Goal: Task Accomplishment & Management: Complete application form

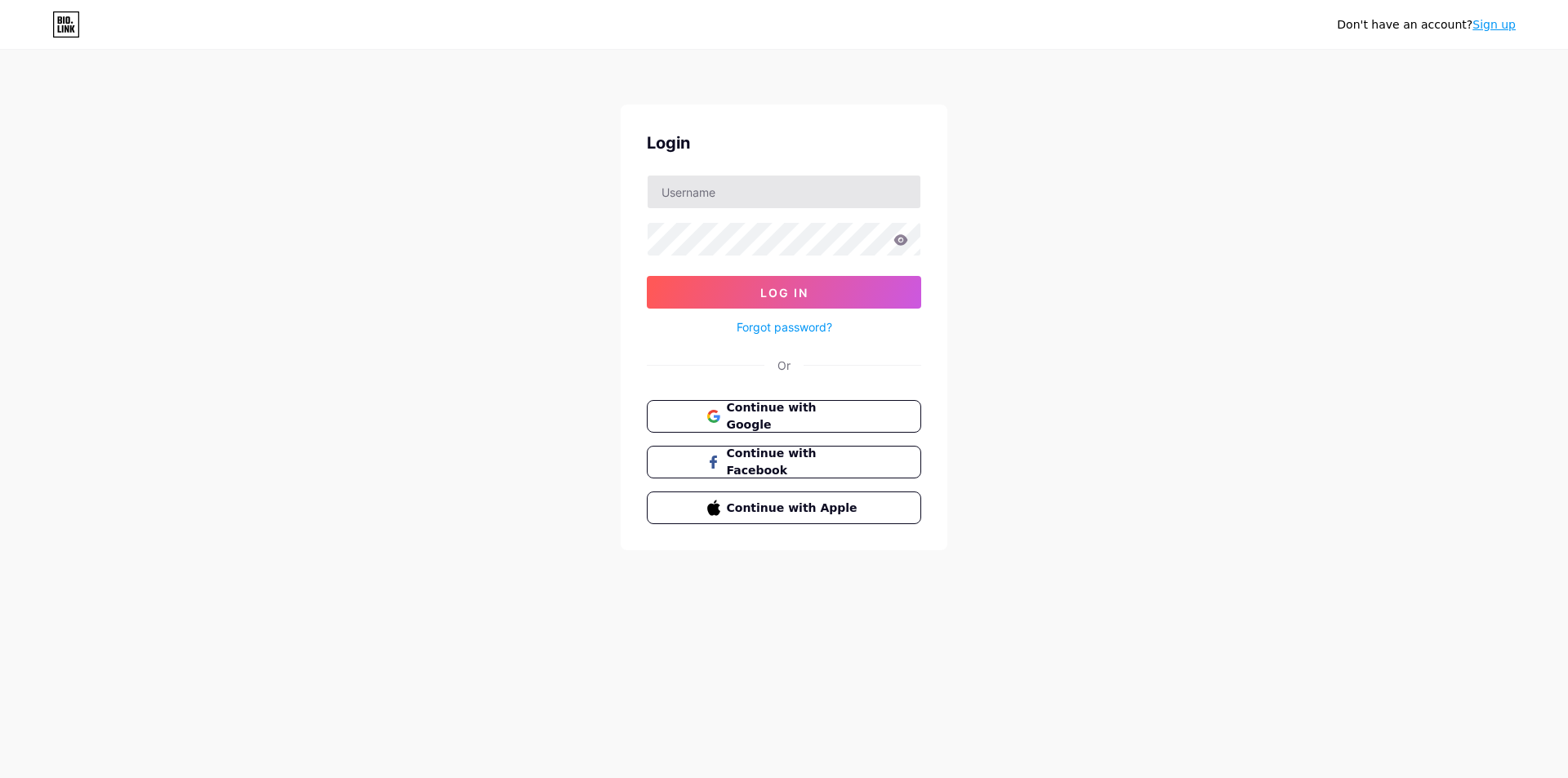
click at [707, 193] on input "text" at bounding box center [783, 192] width 273 height 32
click at [684, 187] on input "text" at bounding box center [783, 192] width 273 height 32
type input "[EMAIL_ADDRESS][DOMAIN_NAME]"
click at [646, 276] on button "Log In" at bounding box center [783, 292] width 274 height 32
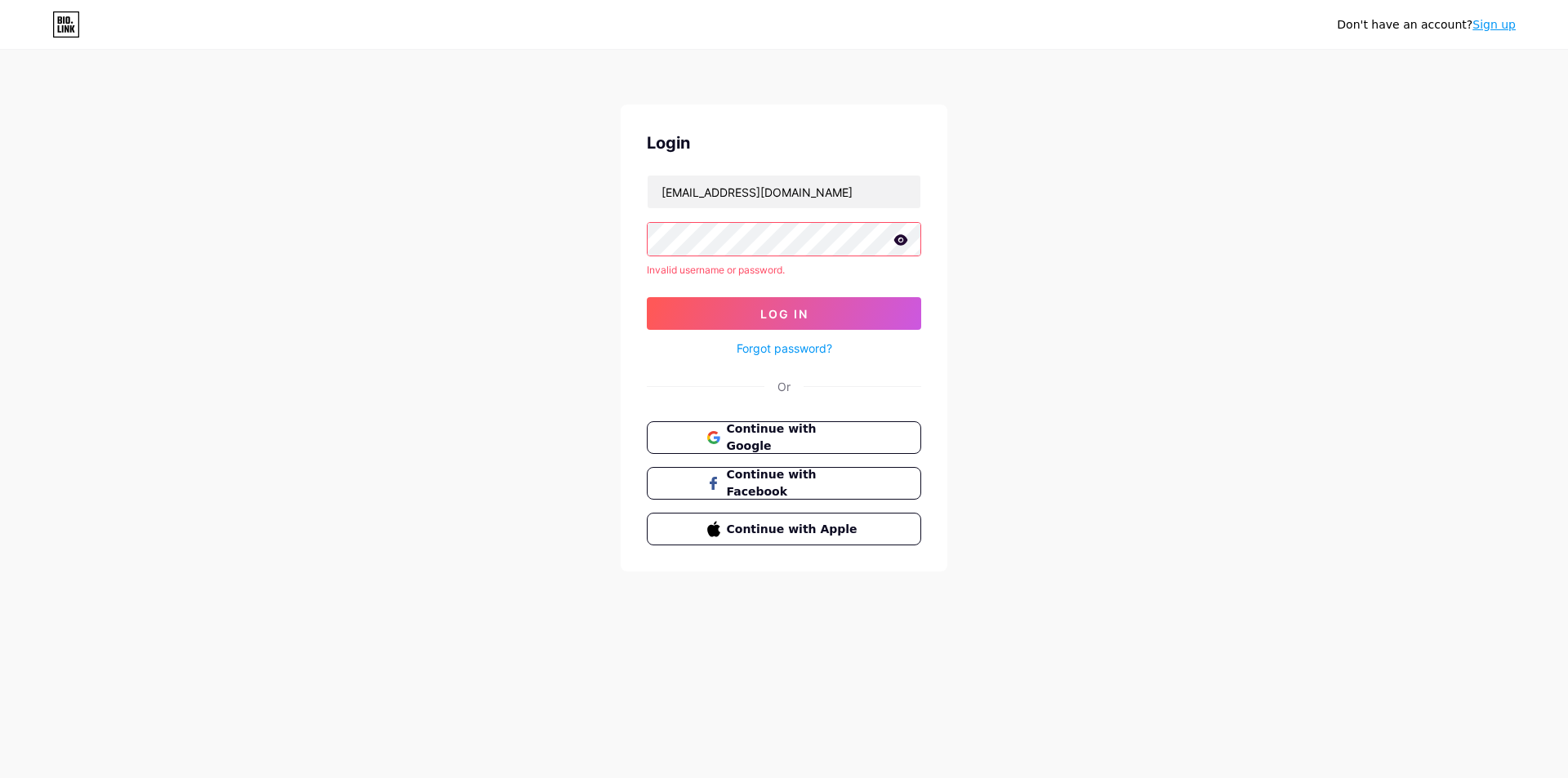
click at [439, 213] on div "Don't have an account? Sign up Login designeramhmdy@gmail.com Invalid username …" at bounding box center [784, 312] width 1568 height 624
click at [901, 244] on icon at bounding box center [901, 240] width 14 height 10
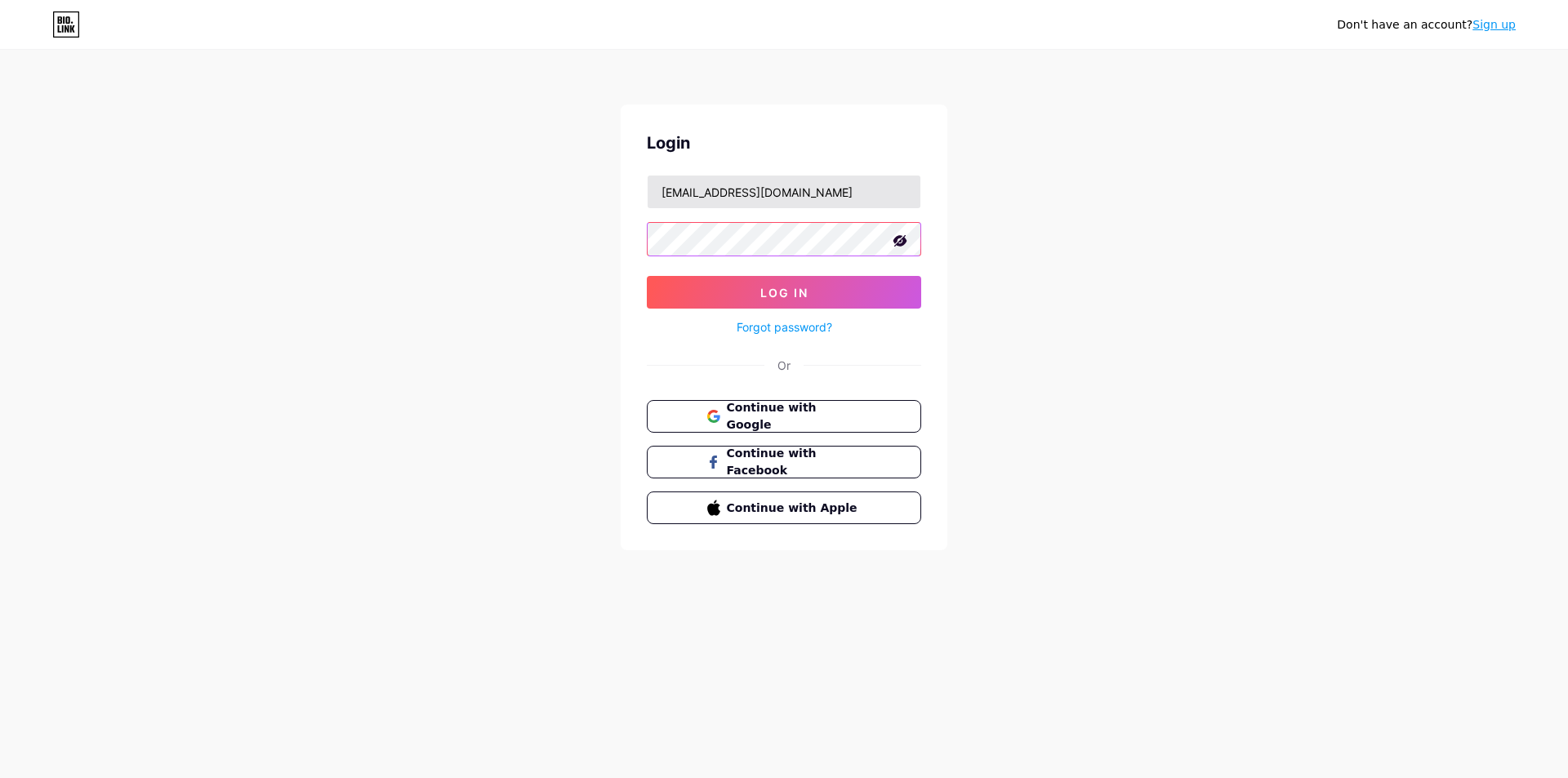
click at [646, 276] on button "Log In" at bounding box center [783, 292] width 274 height 32
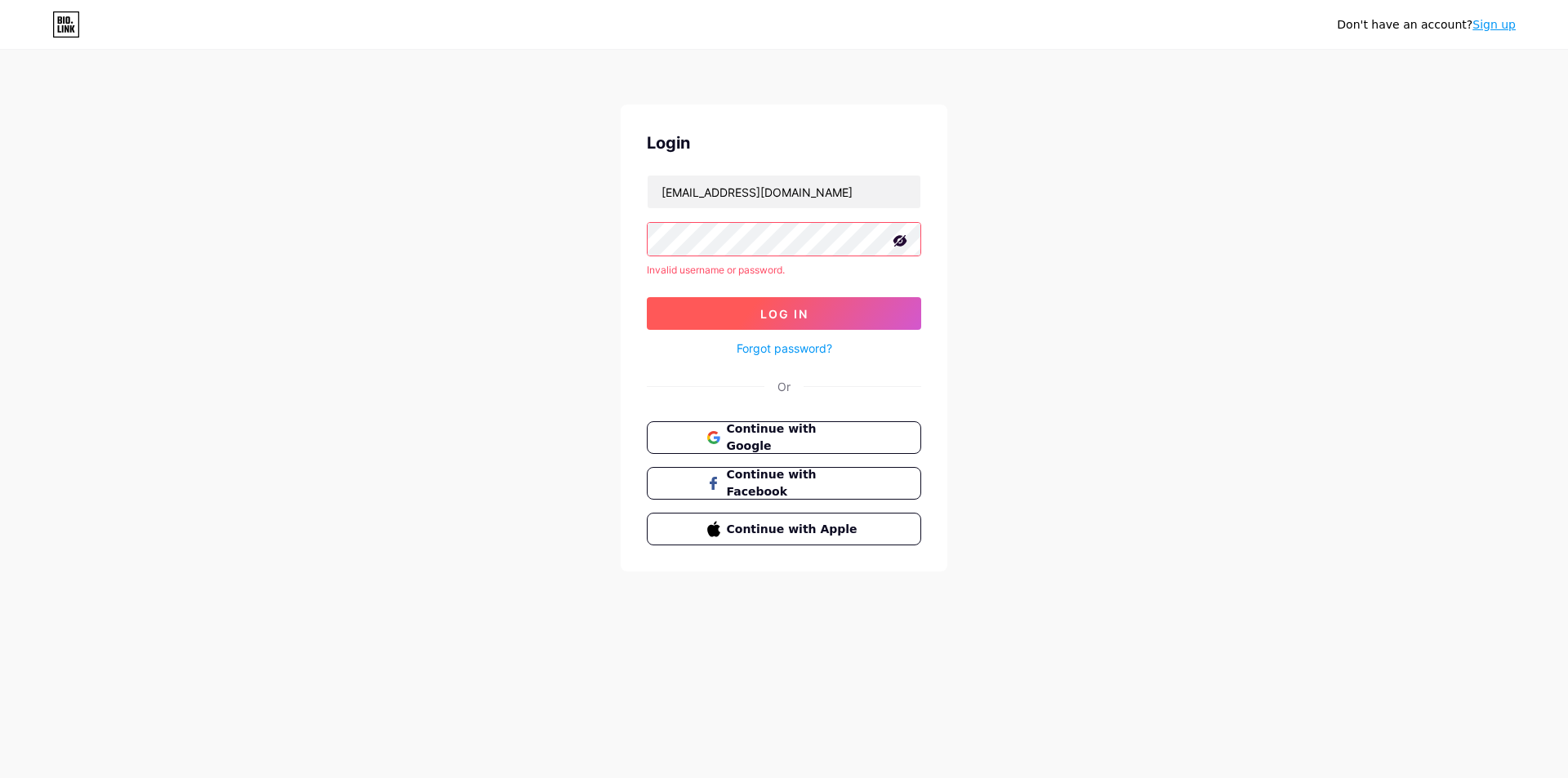
click at [805, 313] on span "Log In" at bounding box center [784, 313] width 48 height 14
drag, startPoint x: 816, startPoint y: 431, endPoint x: 832, endPoint y: 432, distance: 16.0
click at [815, 431] on span "Continue with Google" at bounding box center [793, 437] width 137 height 35
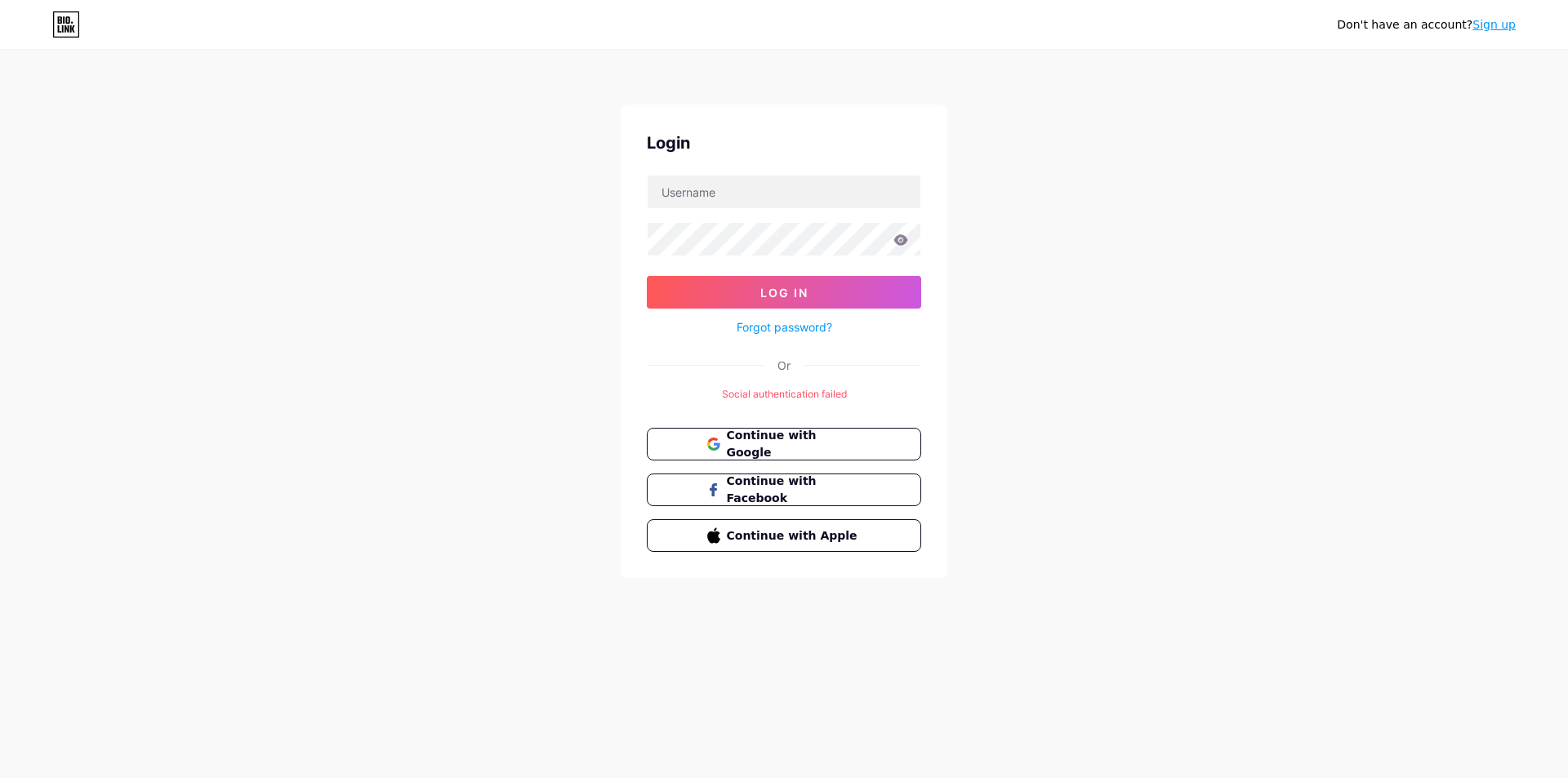
click at [1503, 27] on link "Sign up" at bounding box center [1493, 24] width 43 height 13
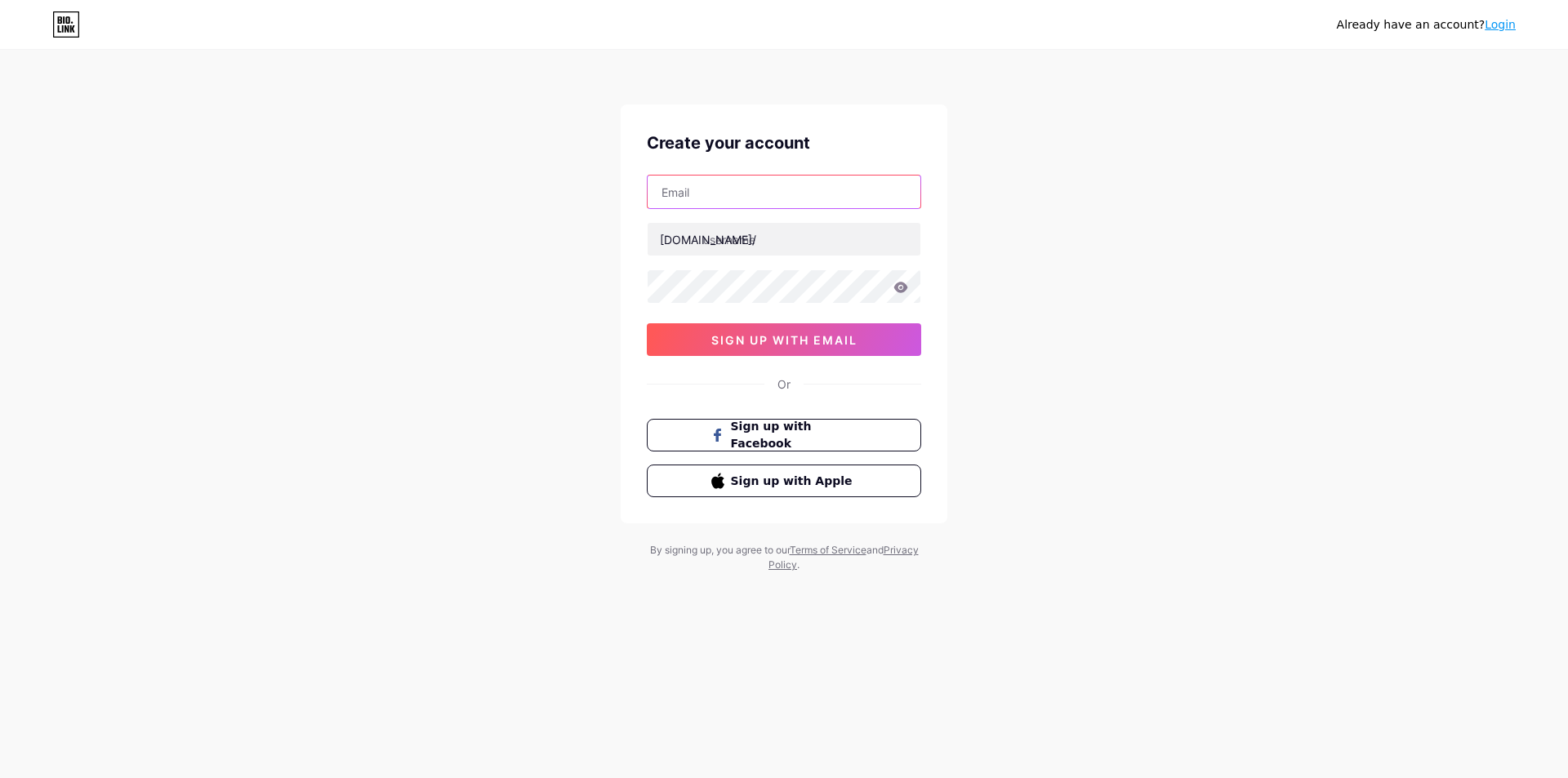
click at [728, 193] on input "text" at bounding box center [783, 192] width 273 height 32
type input "[EMAIL_ADDRESS][DOMAIN_NAME]"
click at [486, 285] on div "Already have an account? Login Create your account [EMAIL_ADDRESS][DOMAIN_NAME]…" at bounding box center [784, 312] width 1568 height 624
click at [782, 330] on button "sign up with email" at bounding box center [783, 340] width 274 height 32
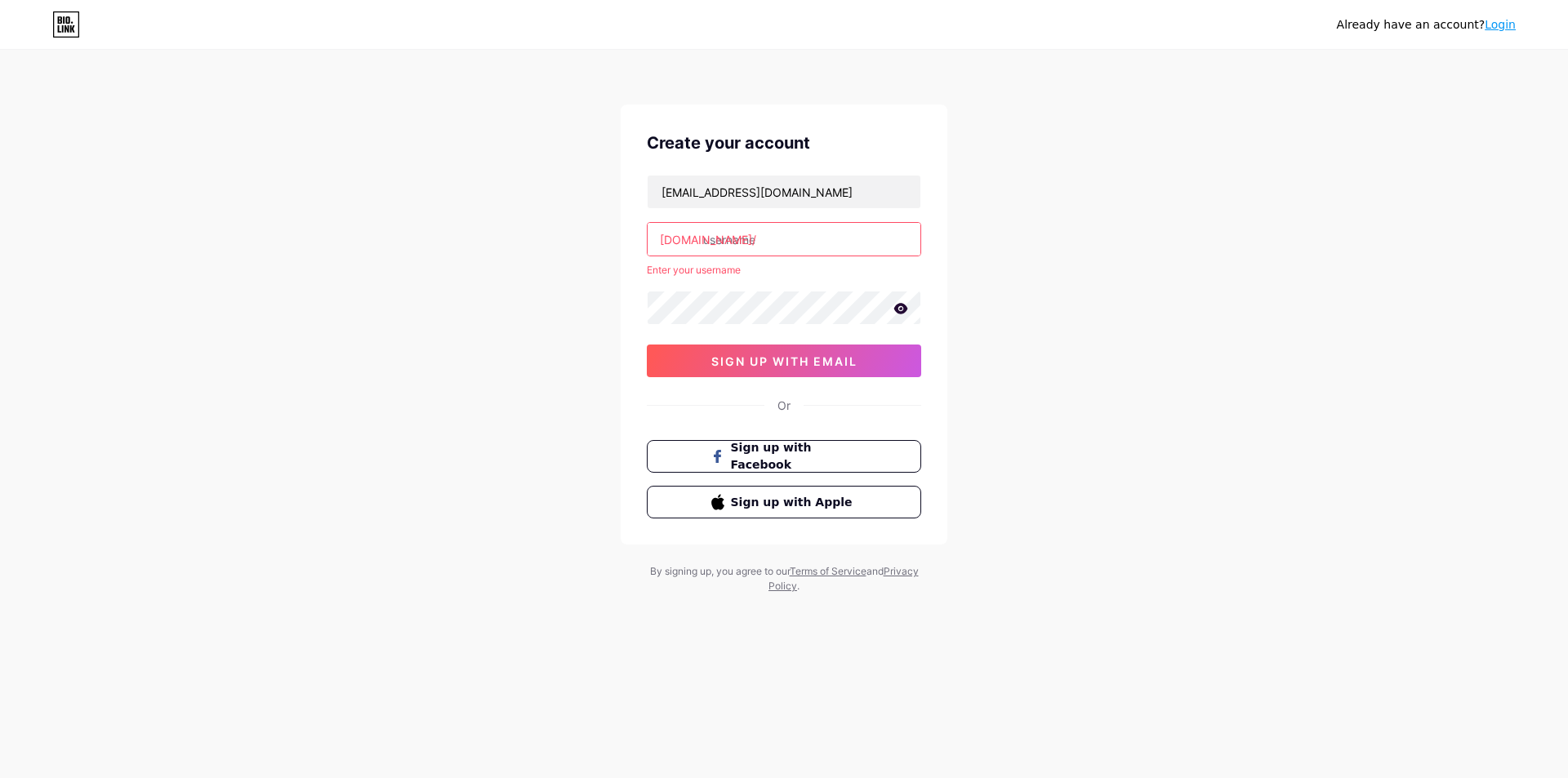
click at [770, 241] on input "text" at bounding box center [783, 239] width 273 height 32
drag, startPoint x: 779, startPoint y: 243, endPoint x: 511, endPoint y: 256, distance: 268.3
click at [511, 256] on div "Already have an account? Login Create your account [EMAIL_ADDRESS][DOMAIN_NAME]…" at bounding box center [784, 323] width 1568 height 646
click at [739, 232] on input "text" at bounding box center [783, 239] width 273 height 32
click at [709, 243] on input "5star" at bounding box center [783, 239] width 273 height 32
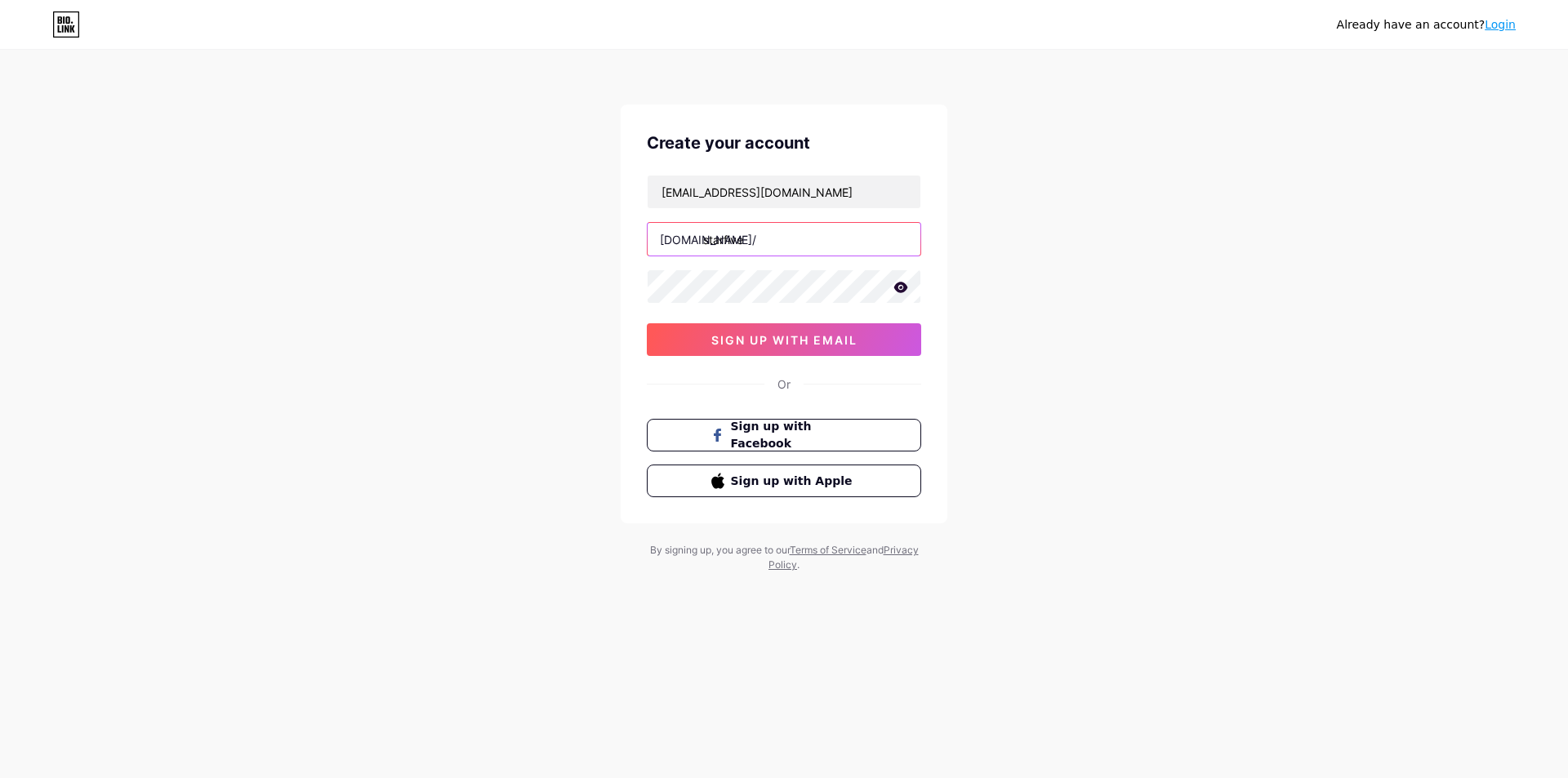
drag, startPoint x: 763, startPoint y: 240, endPoint x: 634, endPoint y: 239, distance: 129.0
click at [634, 239] on div "Create your account [EMAIL_ADDRESS][DOMAIN_NAME] [DOMAIN_NAME]/ starfive sign u…" at bounding box center [784, 313] width 327 height 419
type input "s"
type input "f"
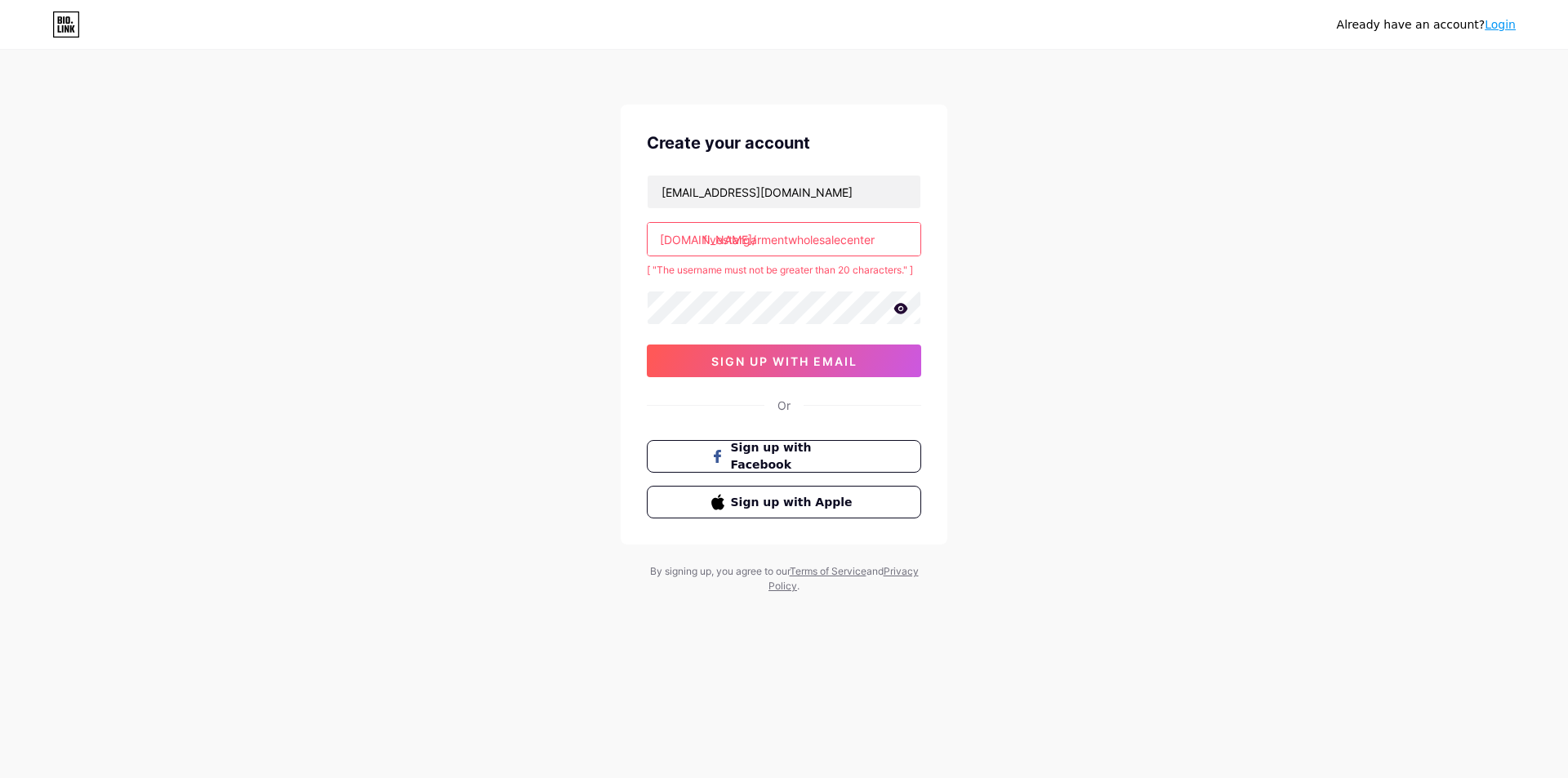
drag, startPoint x: 904, startPoint y: 240, endPoint x: 704, endPoint y: 245, distance: 200.1
click at [704, 245] on input "fivestargarmentwholesalecenter" at bounding box center [783, 239] width 273 height 32
click at [893, 238] on input "fivestargarmentwholesalecenter" at bounding box center [783, 239] width 273 height 32
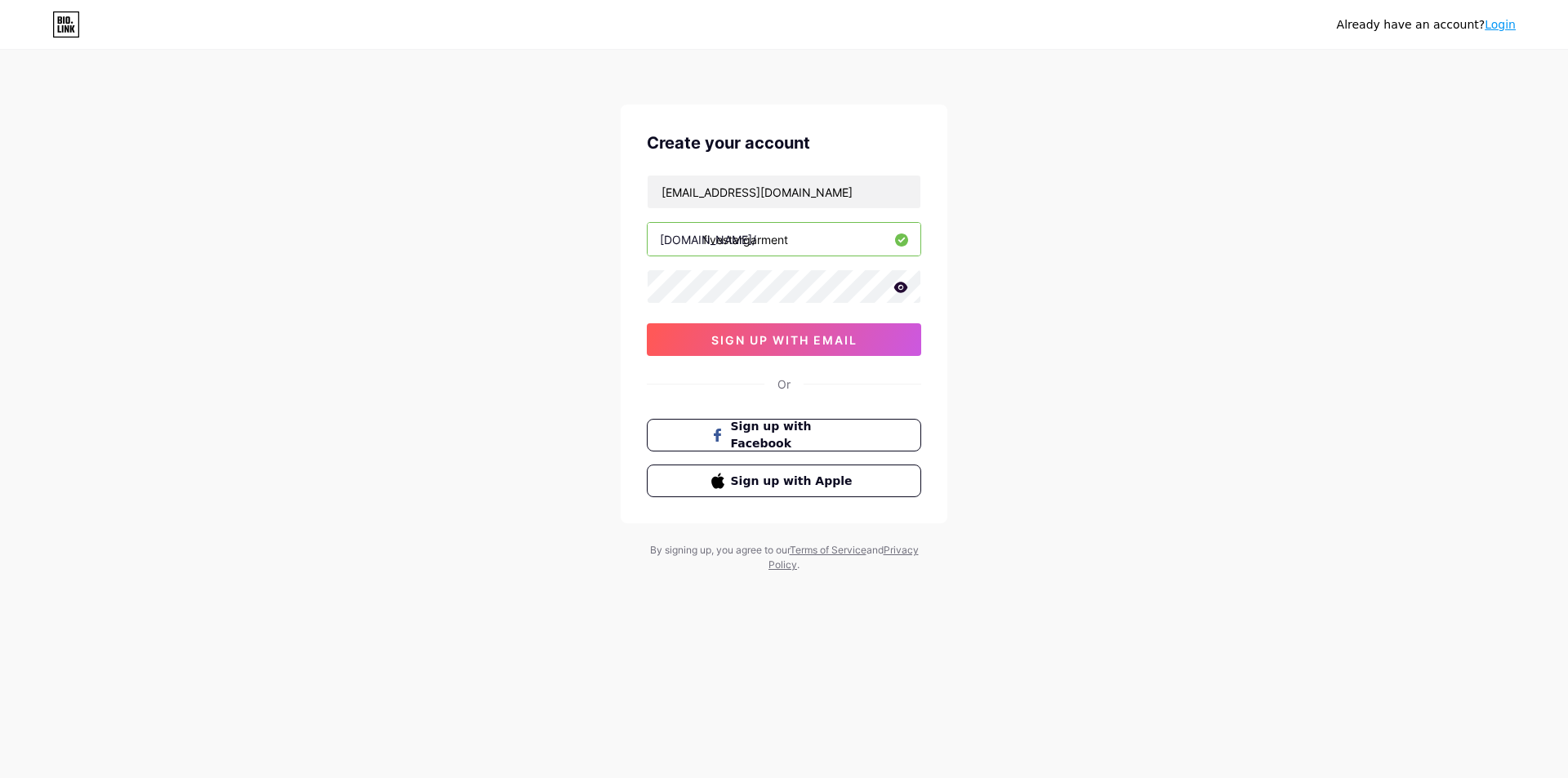
type input "fivestargarment"
click at [898, 285] on icon at bounding box center [901, 287] width 14 height 10
click at [898, 285] on icon at bounding box center [900, 288] width 14 height 11
click at [816, 347] on button "sign up with email" at bounding box center [783, 340] width 274 height 32
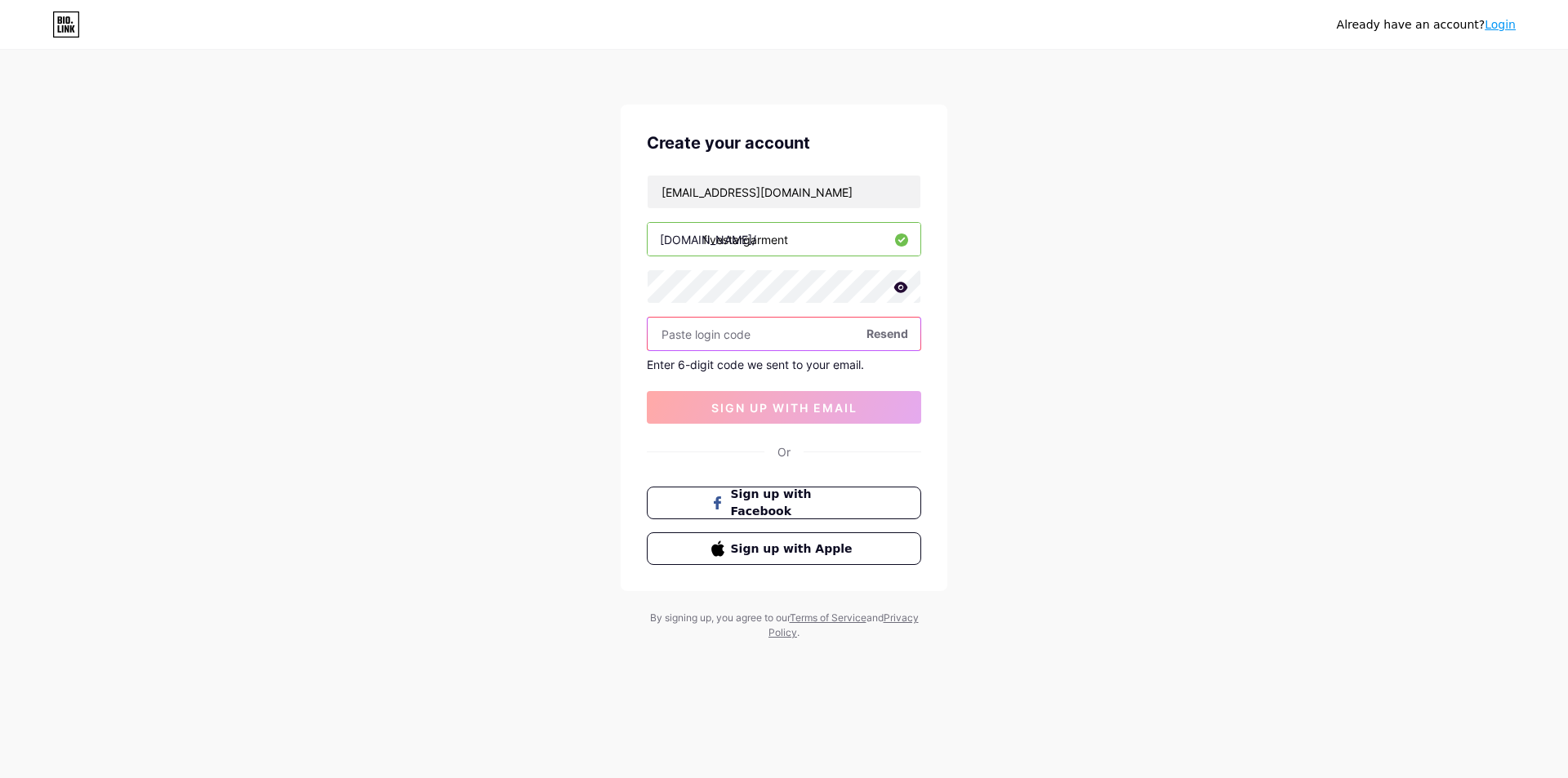
click at [787, 335] on input "text" at bounding box center [783, 334] width 273 height 32
click at [885, 331] on span "Resend" at bounding box center [887, 334] width 42 height 17
click at [787, 367] on div "Enter 6-digit code we sent to your email." at bounding box center [783, 364] width 274 height 14
click at [795, 339] on input "text" at bounding box center [783, 334] width 273 height 32
click at [818, 239] on input "fivestargarment" at bounding box center [783, 239] width 273 height 32
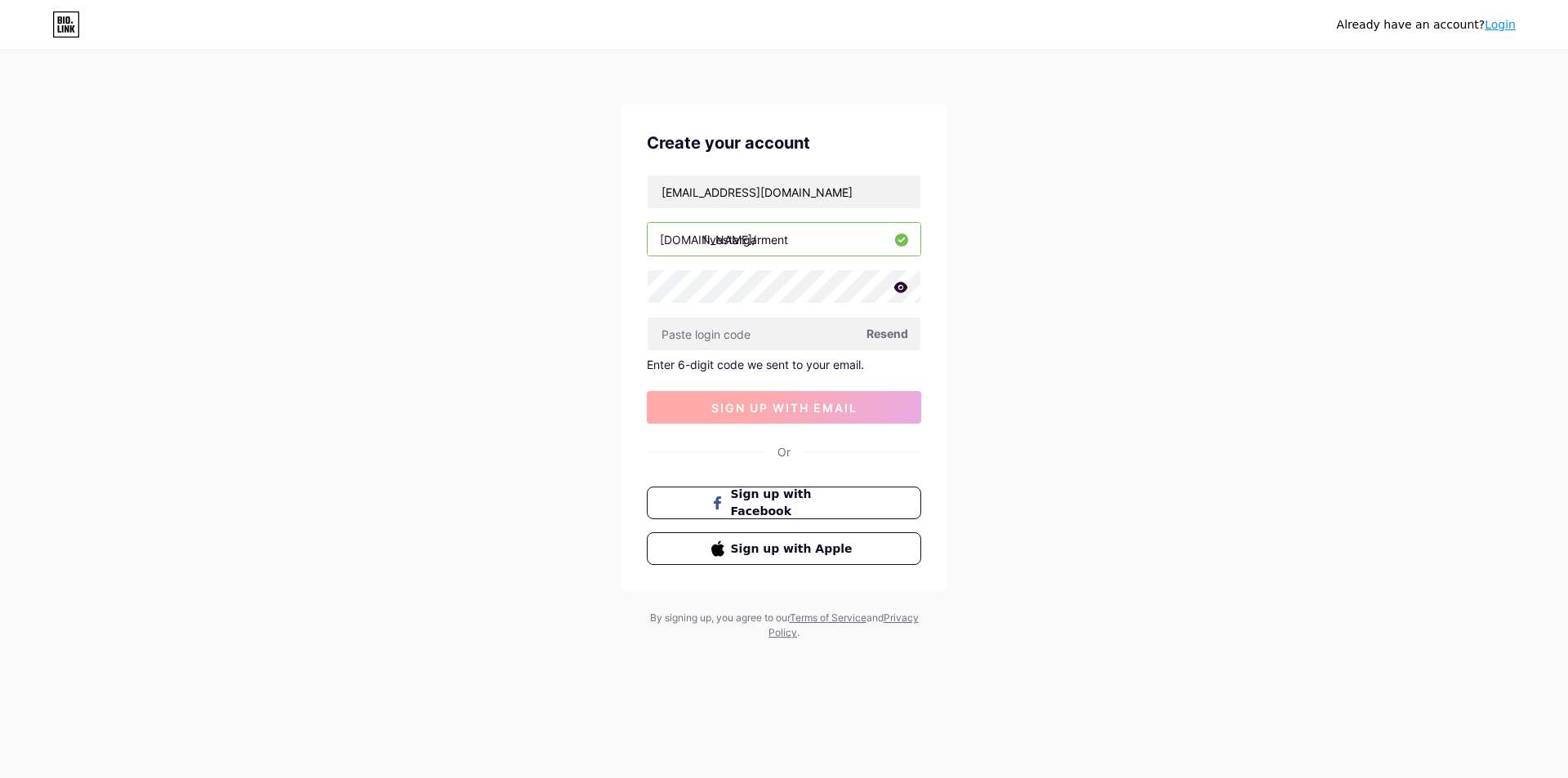
click at [830, 403] on span "sign up with email" at bounding box center [784, 408] width 146 height 14
click at [826, 409] on span "sign up with email" at bounding box center [784, 408] width 146 height 14
click at [804, 199] on input "[EMAIL_ADDRESS][DOMAIN_NAME]" at bounding box center [783, 192] width 273 height 32
drag, startPoint x: 836, startPoint y: 192, endPoint x: 518, endPoint y: 183, distance: 318.1
click at [518, 183] on div "Already have an account? Login Create your account [EMAIL_ADDRESS][DOMAIN_NAME]…" at bounding box center [784, 346] width 1568 height 692
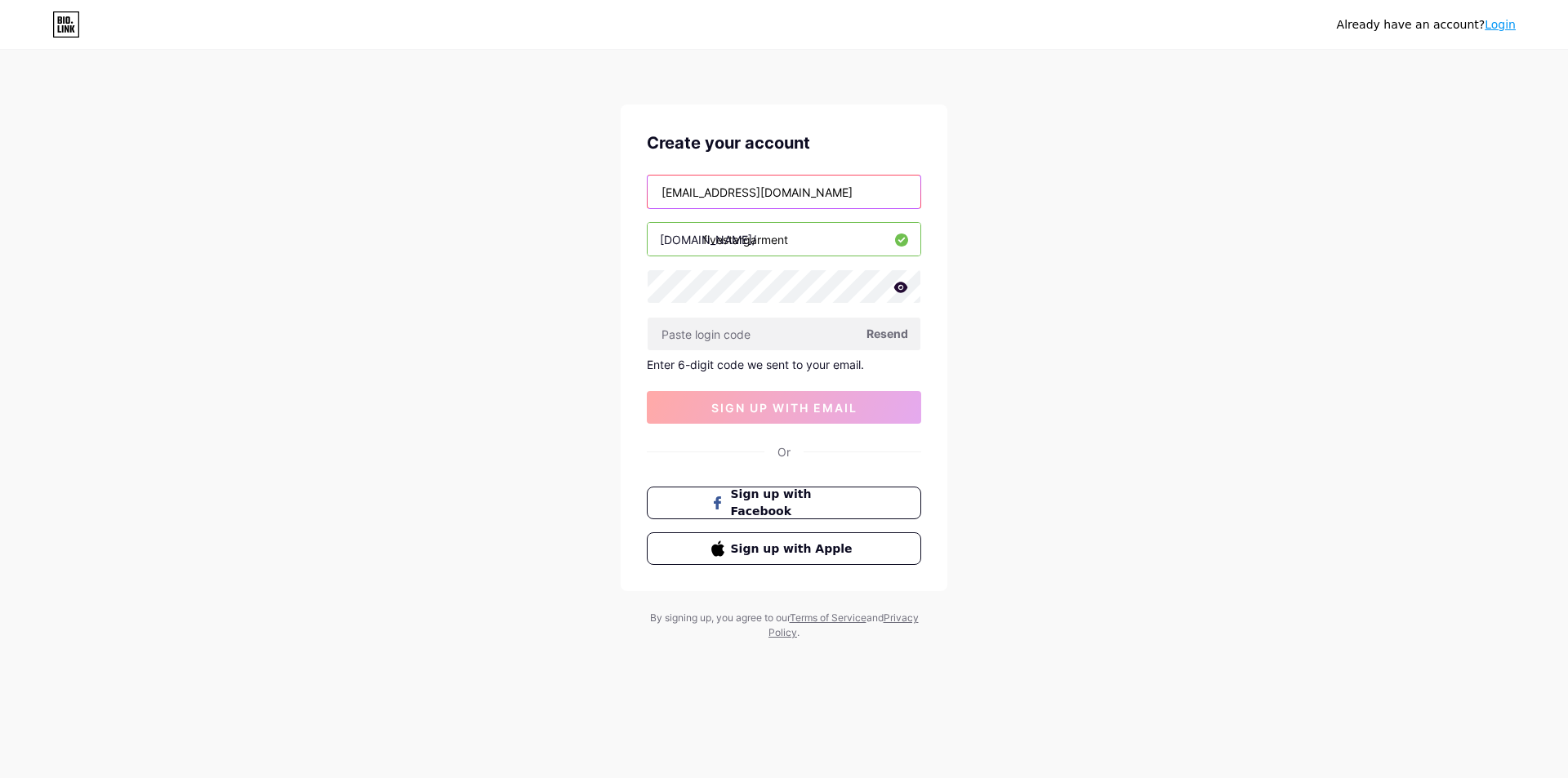
click at [854, 181] on input "[EMAIL_ADDRESS][DOMAIN_NAME]" at bounding box center [783, 192] width 273 height 32
click at [767, 332] on input "text" at bounding box center [783, 334] width 273 height 32
click at [770, 409] on span "sign up with email" at bounding box center [784, 408] width 146 height 14
click at [774, 372] on div "[EMAIL_ADDRESS][DOMAIN_NAME] [DOMAIN_NAME]/ fivestargarment Resend Enter 6-digi…" at bounding box center [783, 299] width 274 height 249
click at [893, 332] on span "Resend" at bounding box center [887, 334] width 42 height 17
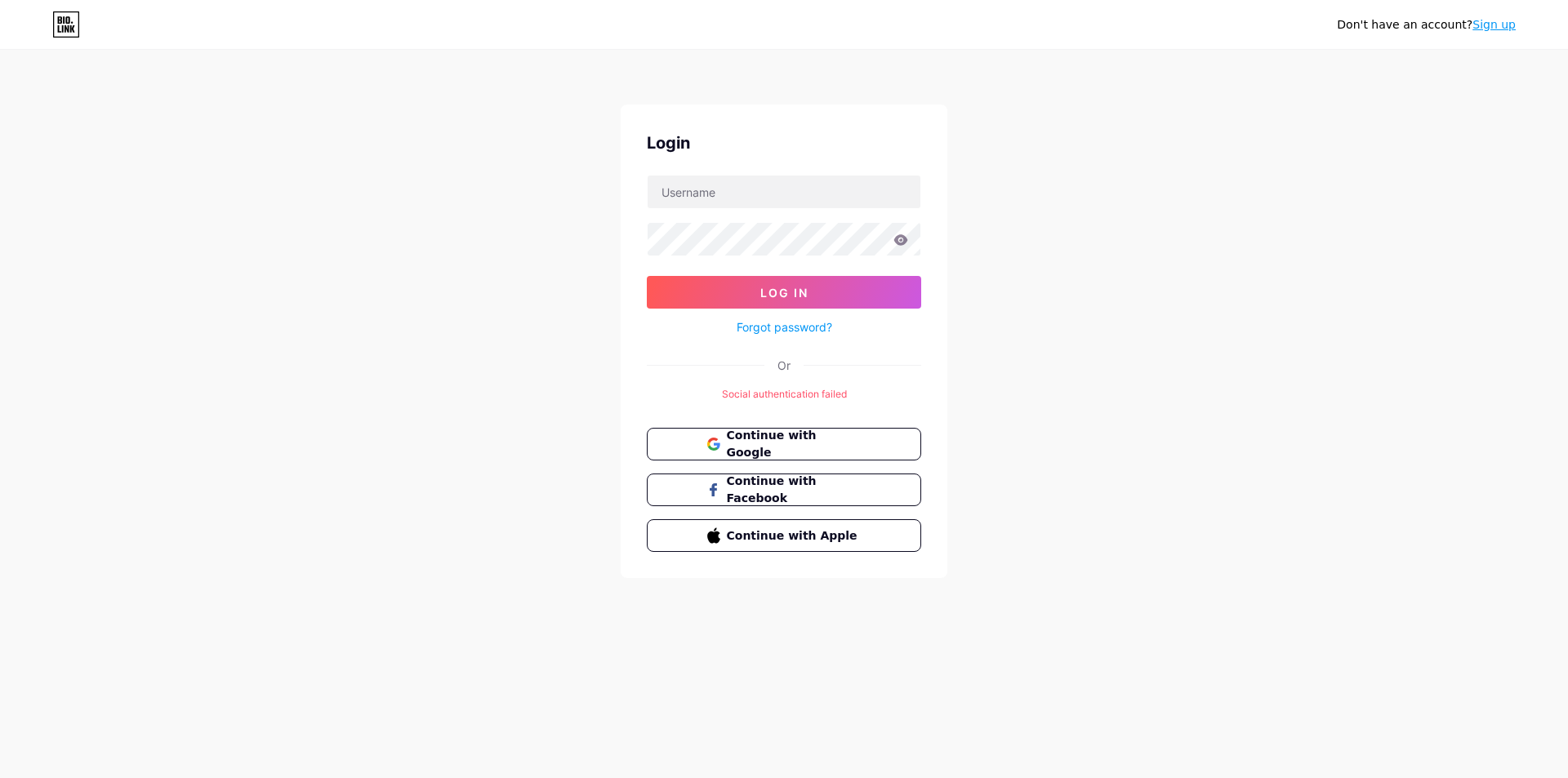
click at [1466, 208] on div "Don't have an account? Sign up Login Log In Forgot password? Or Social authenti…" at bounding box center [784, 315] width 1568 height 630
click at [817, 445] on span "Continue with Google" at bounding box center [793, 444] width 137 height 35
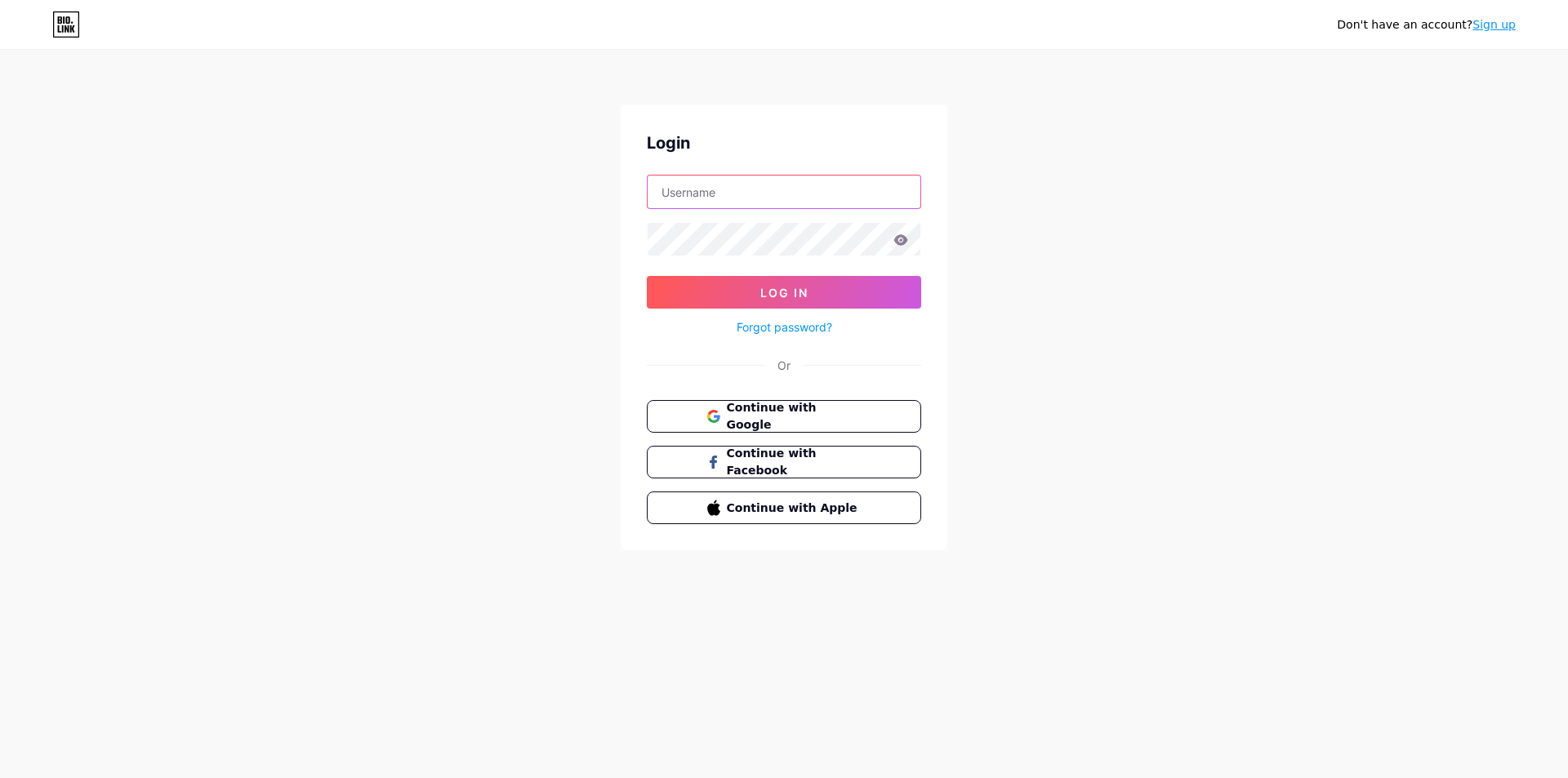
click at [705, 189] on input "text" at bounding box center [783, 192] width 273 height 32
click at [700, 187] on input "text" at bounding box center [783, 192] width 273 height 32
click at [1283, 258] on div "Don't have an account? Sign up Login Log In Forgot password? Or Continue with G…" at bounding box center [784, 302] width 1568 height 603
click at [1507, 27] on link "Sign up" at bounding box center [1493, 24] width 43 height 13
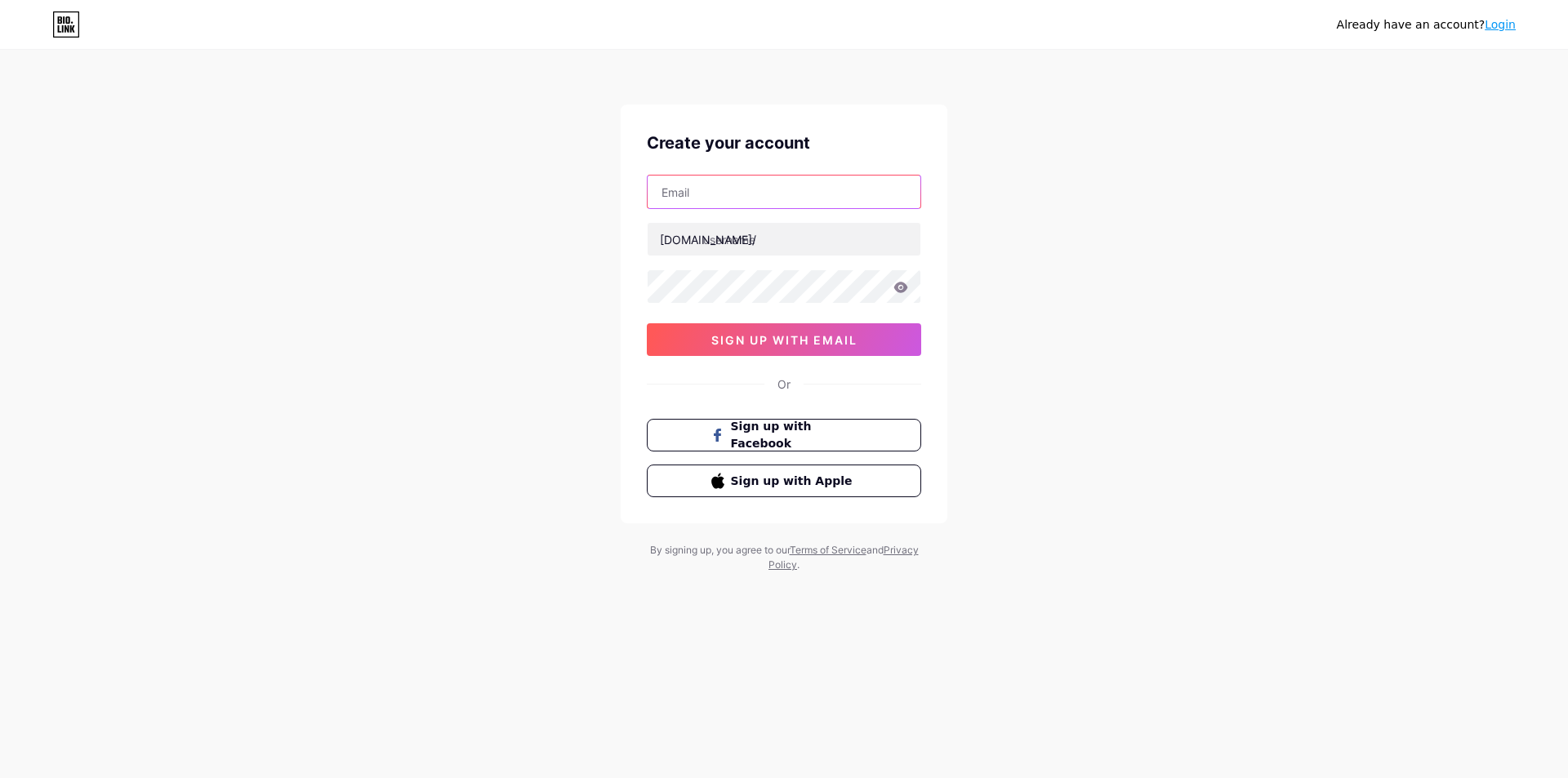
click at [736, 197] on input "text" at bounding box center [783, 192] width 273 height 32
type input "aungmyohtetdesign@gmail.com"
click at [774, 239] on input "text" at bounding box center [783, 239] width 273 height 32
type input "fivestargarment"
click at [899, 289] on icon at bounding box center [901, 287] width 14 height 10
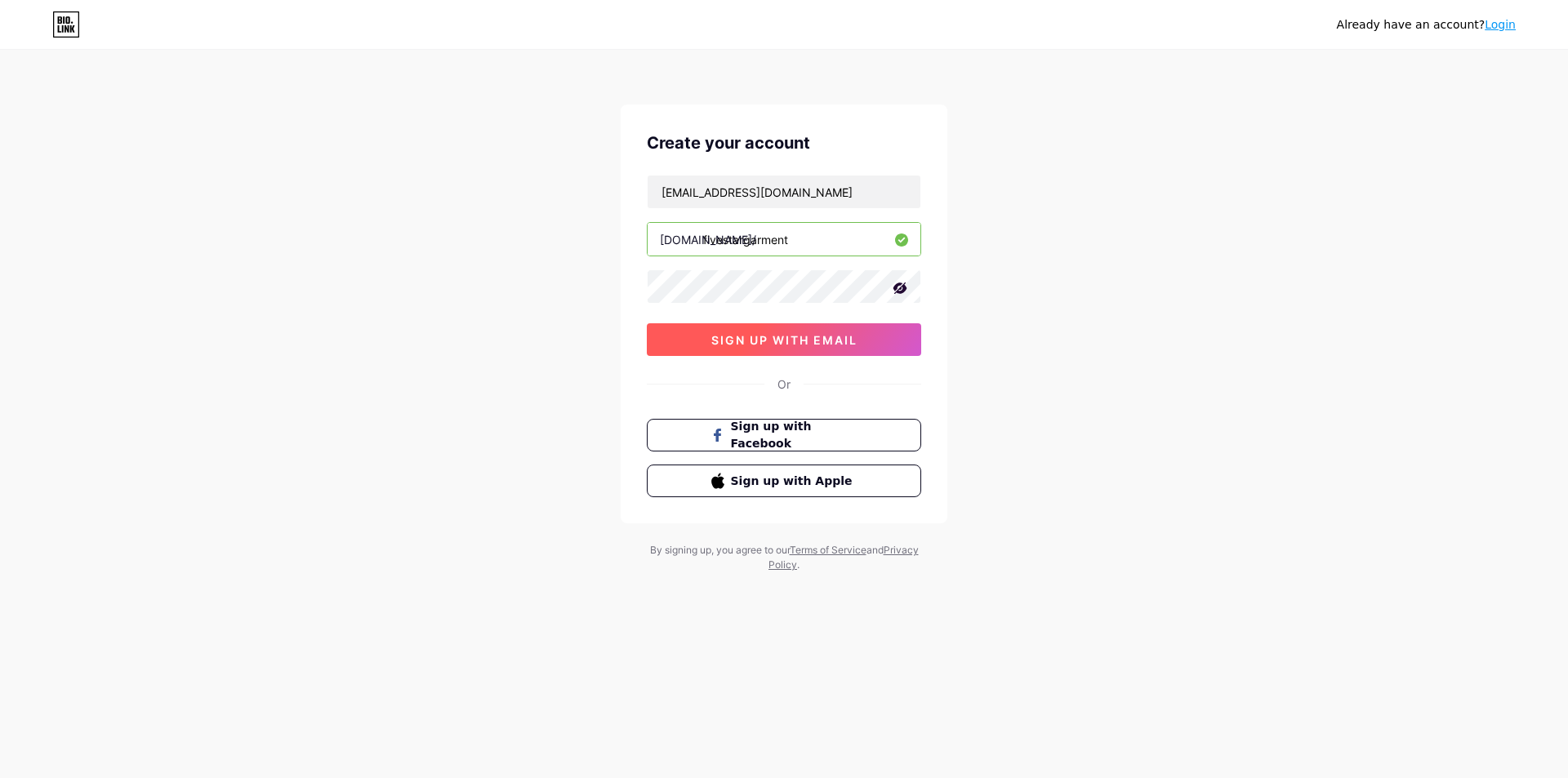
click at [850, 347] on span "sign up with email" at bounding box center [784, 340] width 146 height 14
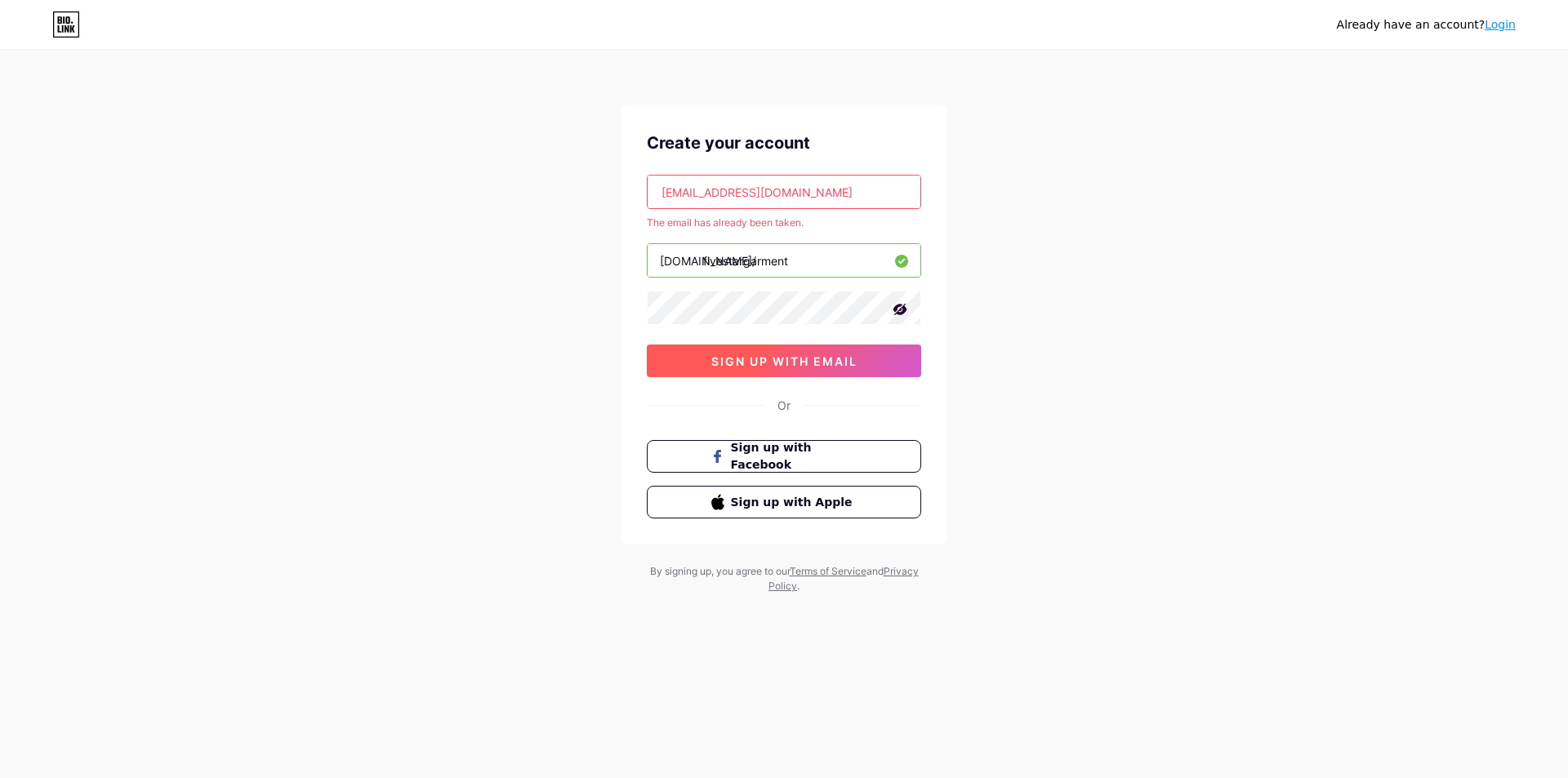
click at [838, 354] on span "sign up with email" at bounding box center [784, 361] width 146 height 14
click at [859, 364] on button "sign up with email" at bounding box center [783, 361] width 274 height 32
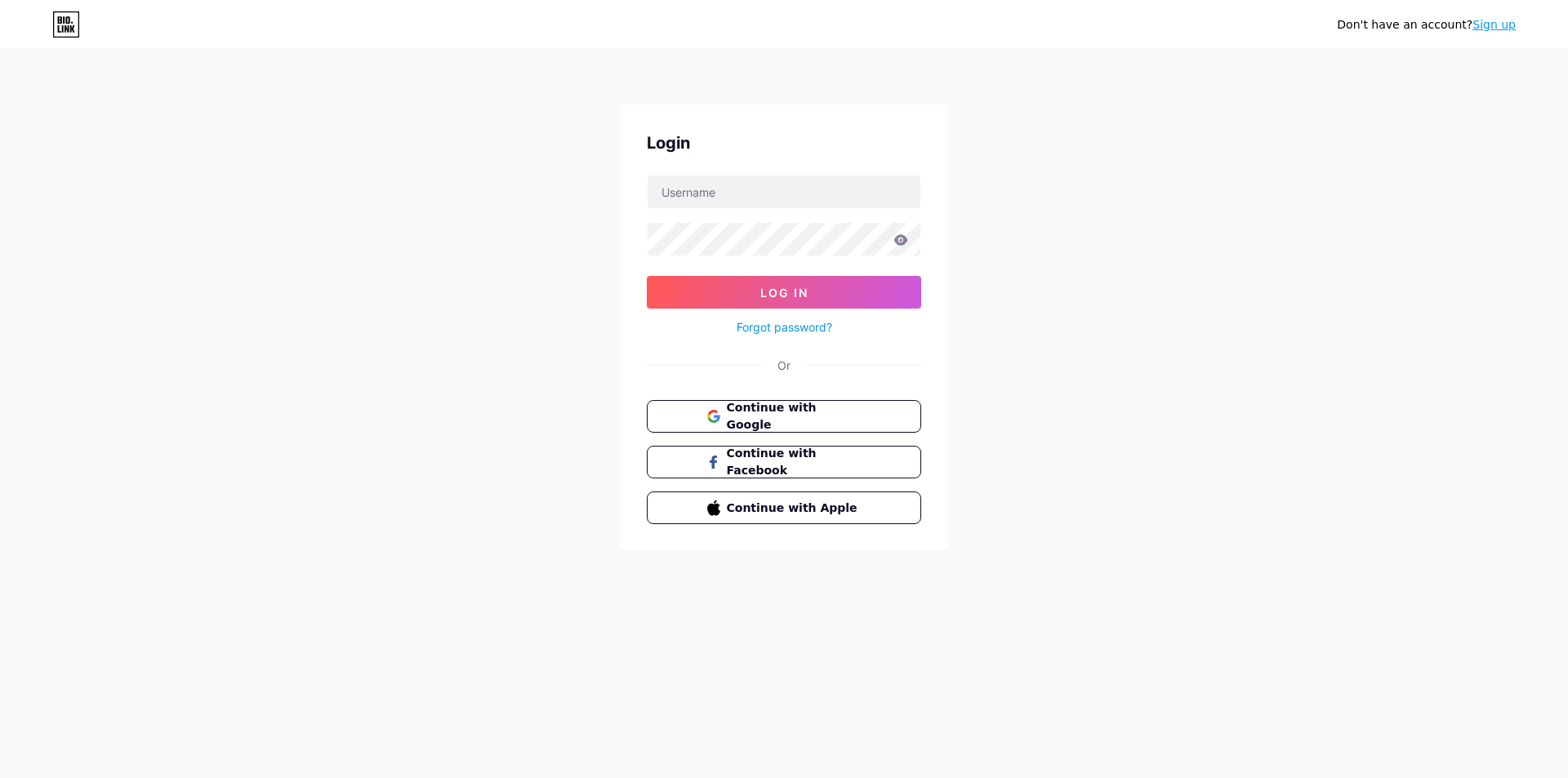
click at [409, 222] on div "Don't have an account? Sign up Login Log In Forgot password? Or Continue with G…" at bounding box center [784, 302] width 1568 height 603
